Goal: Information Seeking & Learning: Learn about a topic

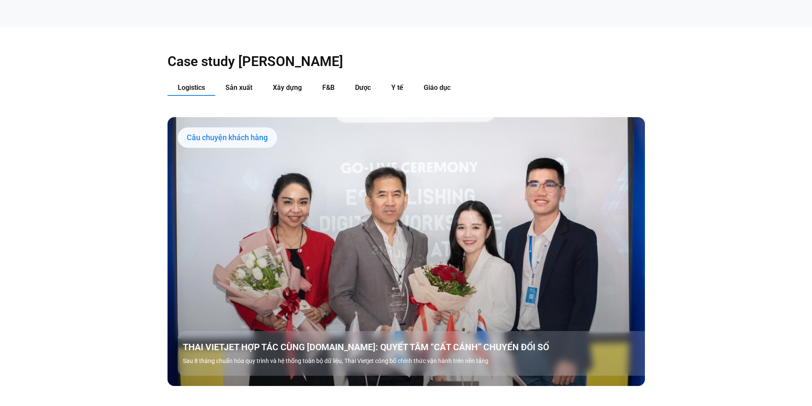
scroll to position [938, 0]
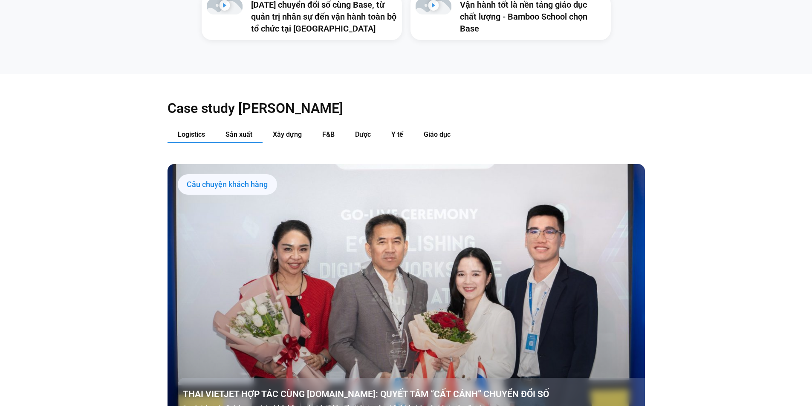
click at [240, 127] on button "Sản xuất" at bounding box center [238, 135] width 47 height 16
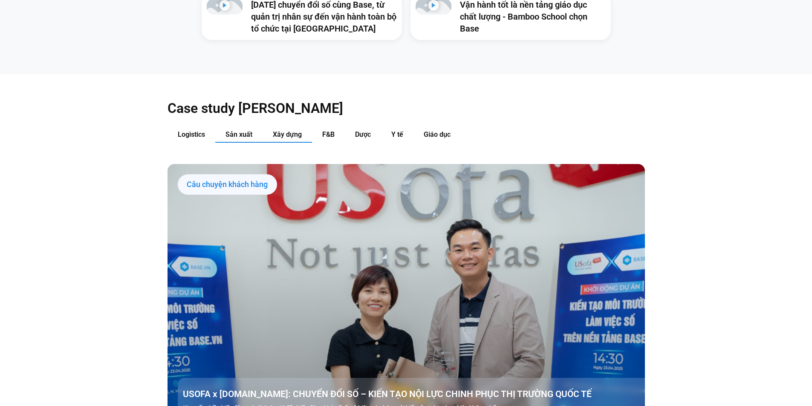
click at [295, 127] on button "Xây dựng" at bounding box center [287, 135] width 49 height 16
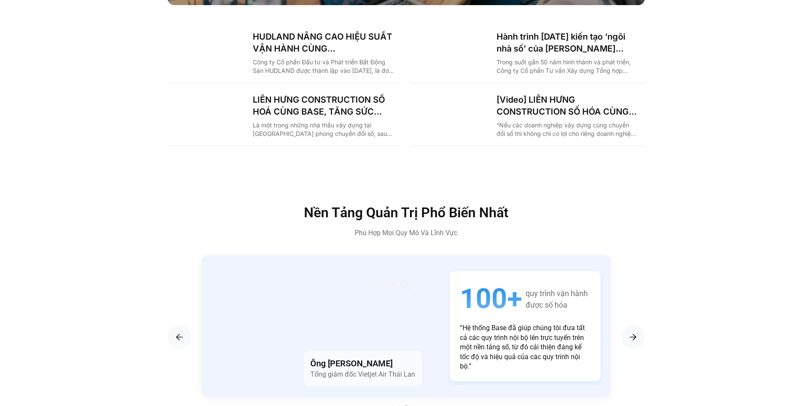
scroll to position [1492, 0]
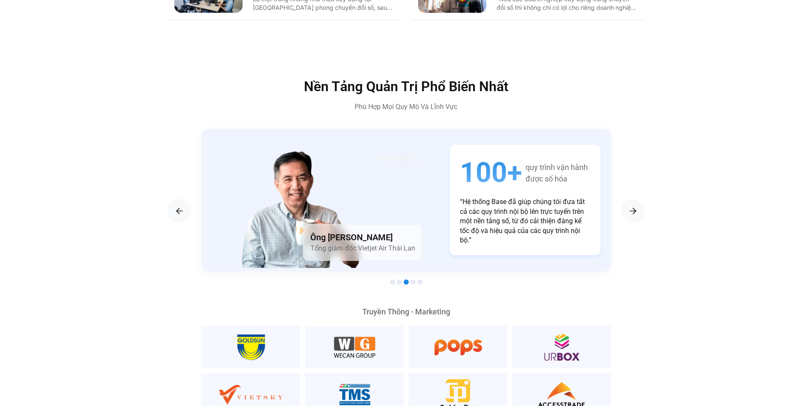
click at [460, 214] on p "“Hệ thống Base đã giúp chúng tôi đưa tất cả các quy trình nội bộ lên trực tuyến…" at bounding box center [525, 221] width 130 height 48
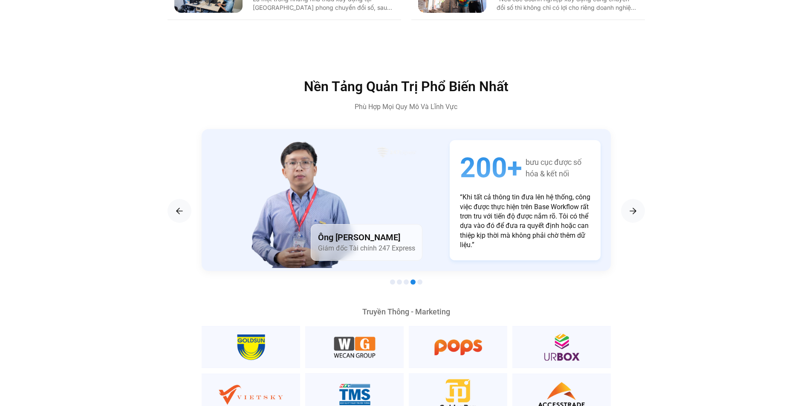
click at [375, 211] on div "Ông [PERSON_NAME] Giám đốc Tài chính 247 Express 200+ bưu cục được số hóa & kết…" at bounding box center [406, 200] width 409 height 142
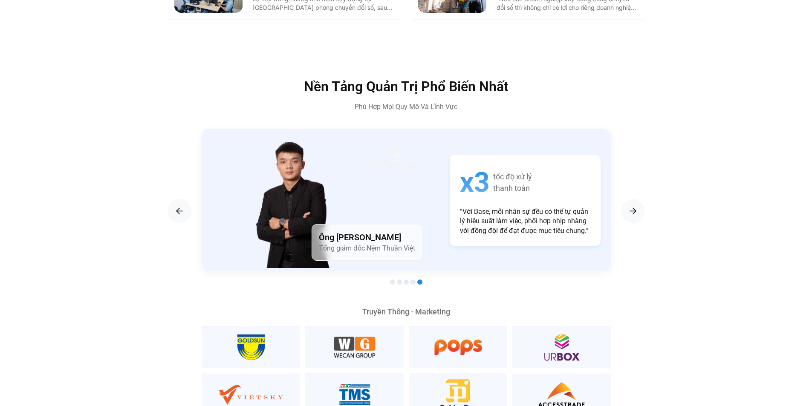
click at [383, 224] on div "Ông [PERSON_NAME] Tổng giám đốc Nệm Thuần Việt" at bounding box center [367, 242] width 111 height 37
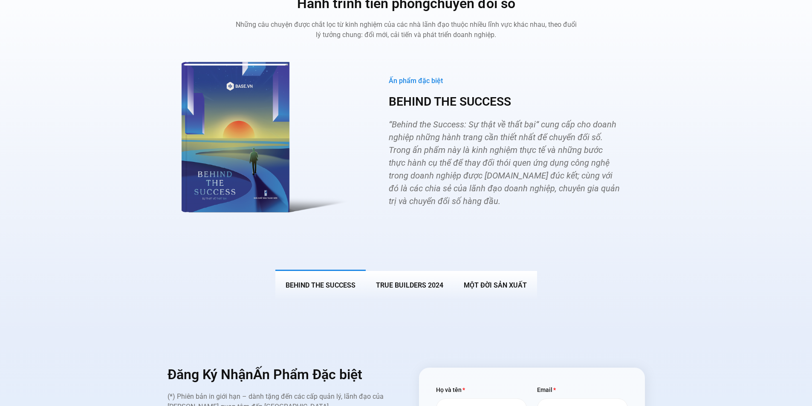
scroll to position [3113, 0]
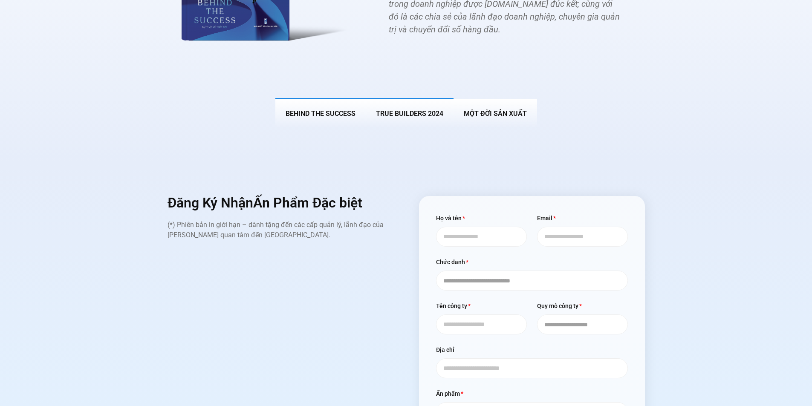
click at [404, 110] on span "True Builders 2024" at bounding box center [409, 114] width 67 height 8
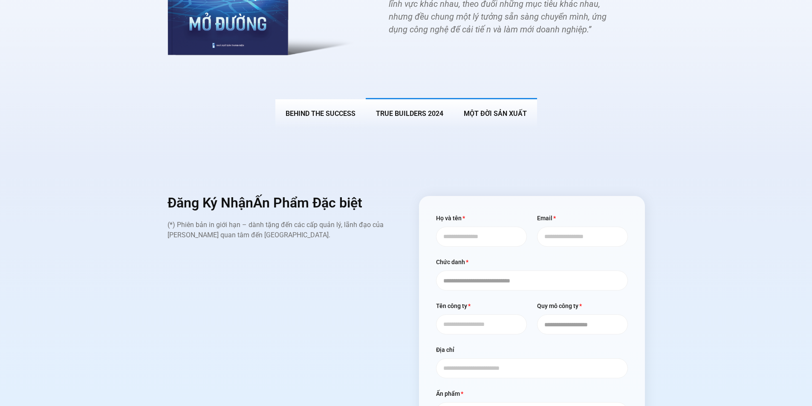
click at [481, 110] on span "MỘT ĐỜI SẢN XUẤT" at bounding box center [495, 114] width 63 height 8
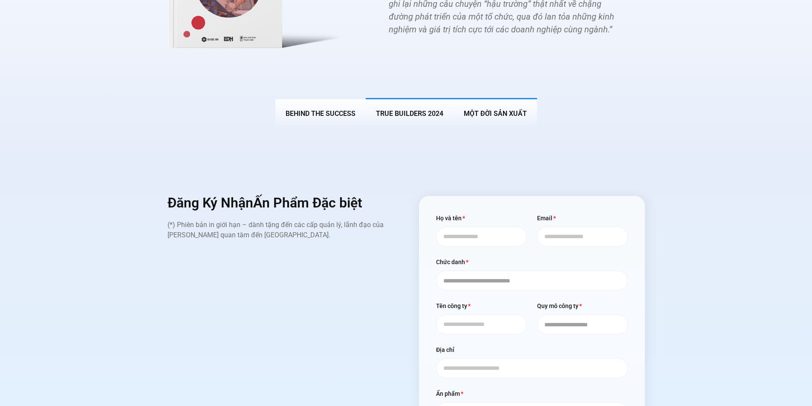
click at [397, 110] on span "True Builders 2024" at bounding box center [409, 114] width 67 height 8
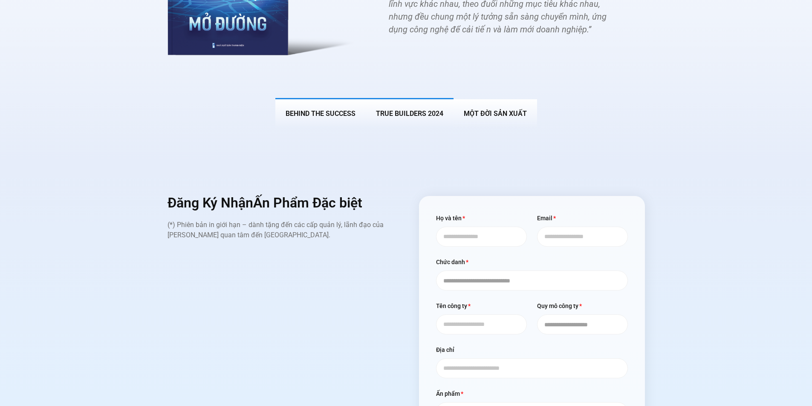
click at [338, 110] on button "BEHIND THE SUCCESS" at bounding box center [320, 113] width 90 height 30
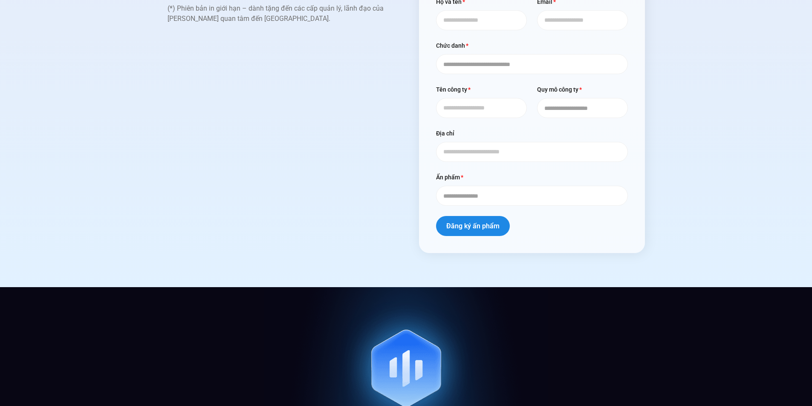
scroll to position [3582, 0]
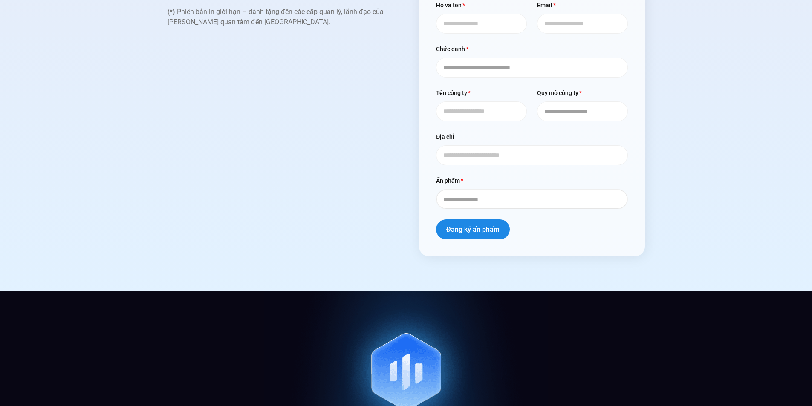
click at [498, 189] on select "**********" at bounding box center [532, 199] width 192 height 20
click at [480, 189] on select "**********" at bounding box center [532, 199] width 192 height 20
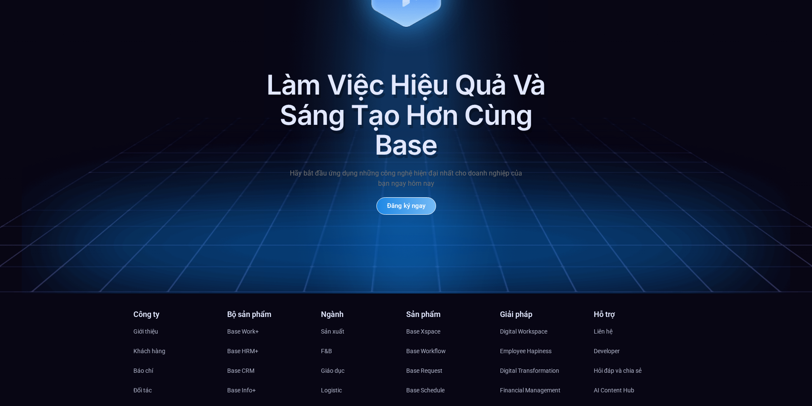
scroll to position [4120, 0]
